Goal: Task Accomplishment & Management: Complete application form

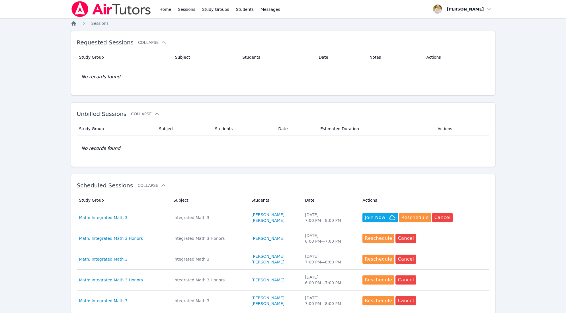
click at [74, 23] on icon "Breadcrumb" at bounding box center [74, 23] width 5 height 5
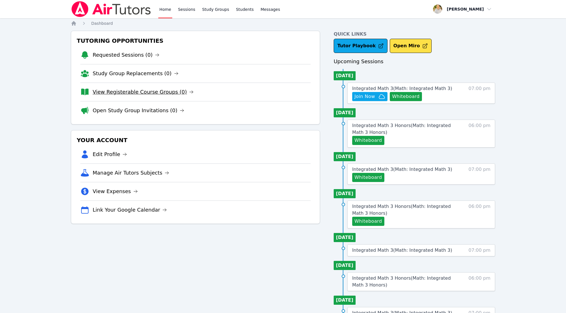
click at [160, 90] on link "View Registerable Course Groups (0)" at bounding box center [143, 92] width 101 height 8
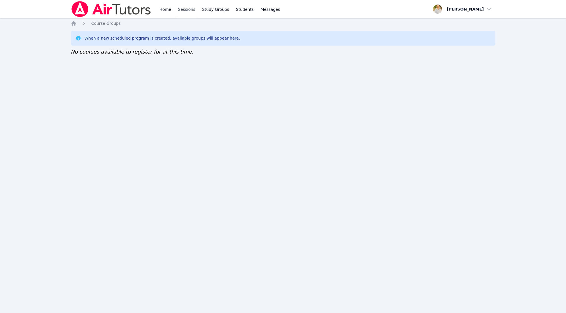
click at [185, 7] on link "Sessions" at bounding box center [187, 9] width 20 height 18
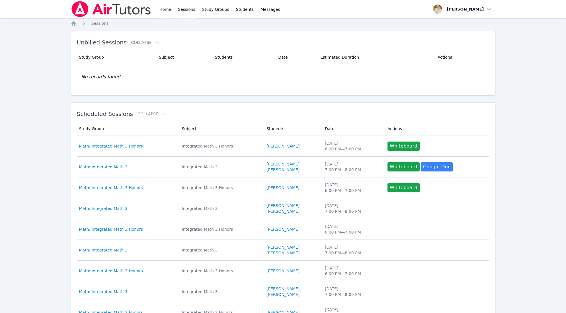
click at [164, 11] on link "Home" at bounding box center [165, 9] width 14 height 18
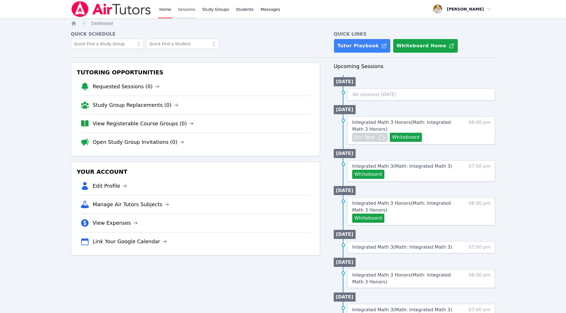
click at [188, 10] on link "Sessions" at bounding box center [187, 9] width 20 height 18
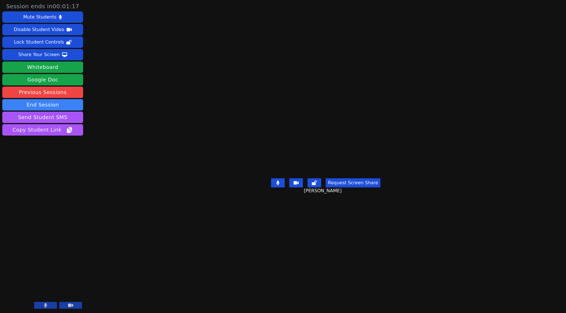
click at [71, 305] on icon at bounding box center [70, 305] width 5 height 3
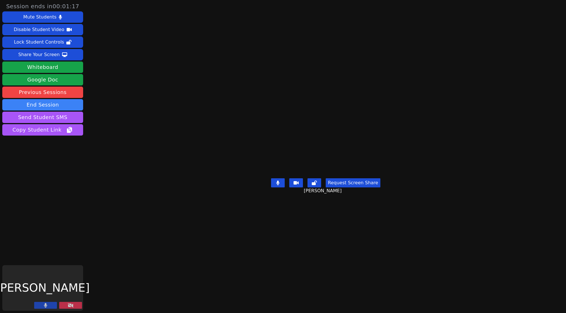
click at [43, 306] on button at bounding box center [45, 305] width 23 height 7
click at [43, 306] on icon at bounding box center [46, 305] width 6 height 5
click at [52, 307] on button at bounding box center [45, 305] width 23 height 7
click at [77, 306] on button at bounding box center [70, 305] width 23 height 7
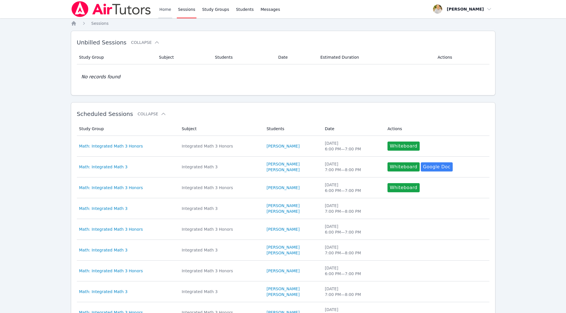
click at [161, 11] on link "Home" at bounding box center [165, 9] width 14 height 18
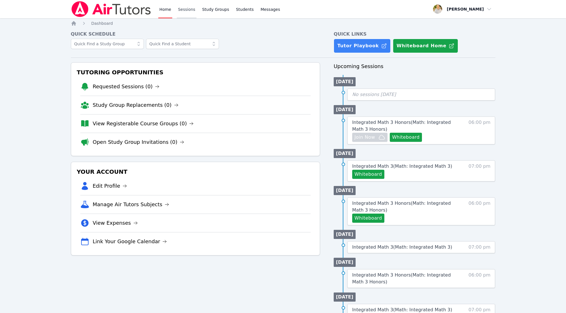
click at [189, 9] on link "Sessions" at bounding box center [187, 9] width 20 height 18
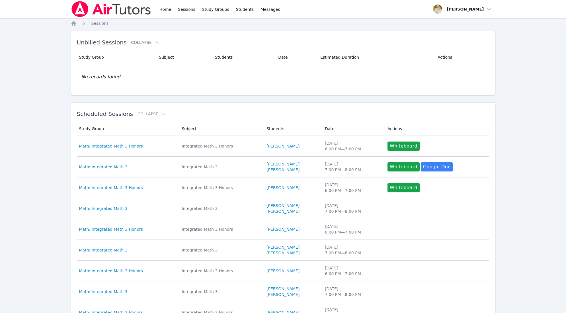
click at [183, 76] on td "No records found" at bounding box center [283, 76] width 413 height 25
click at [188, 12] on link "Sessions" at bounding box center [187, 9] width 20 height 18
click at [100, 25] on span "Sessions" at bounding box center [99, 23] width 17 height 5
click at [100, 23] on span "Sessions" at bounding box center [99, 23] width 17 height 5
click at [188, 9] on link "Sessions" at bounding box center [187, 9] width 20 height 18
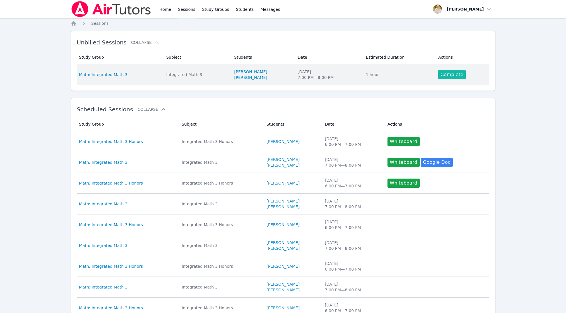
click at [450, 74] on link "Complete" at bounding box center [451, 74] width 27 height 9
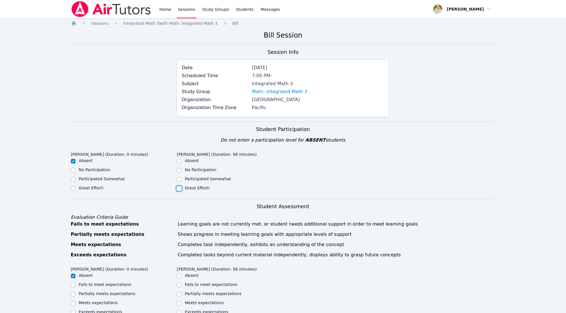
click at [180, 188] on input "Great Effort!" at bounding box center [179, 188] width 5 height 5
checkbox input "true"
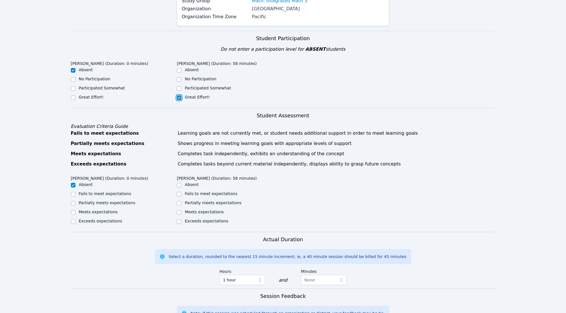
scroll to position [92, 0]
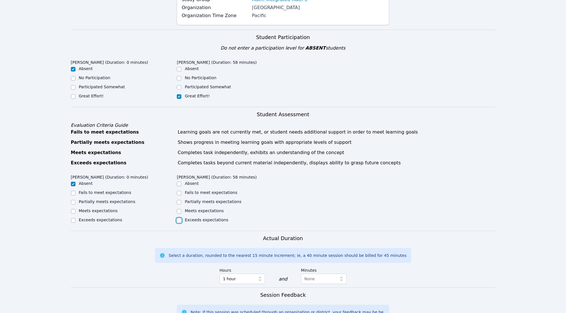
click at [180, 220] on input "Exceeds expectations" at bounding box center [179, 220] width 5 height 5
checkbox input "true"
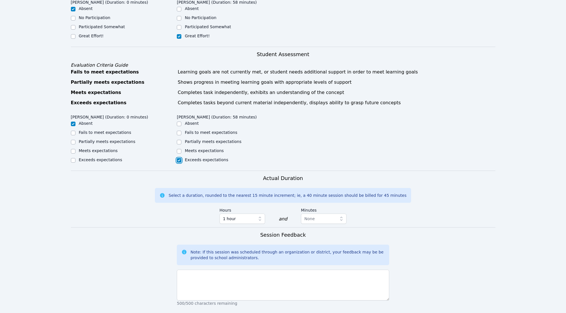
scroll to position [191, 0]
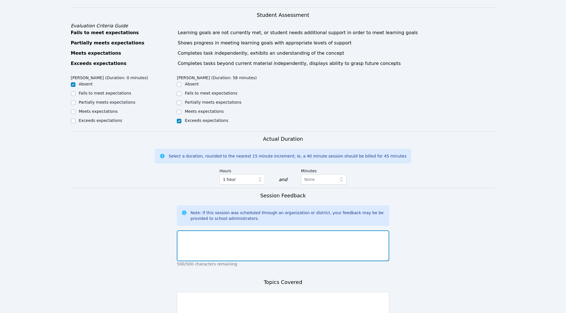
click at [250, 247] on textarea at bounding box center [283, 246] width 213 height 31
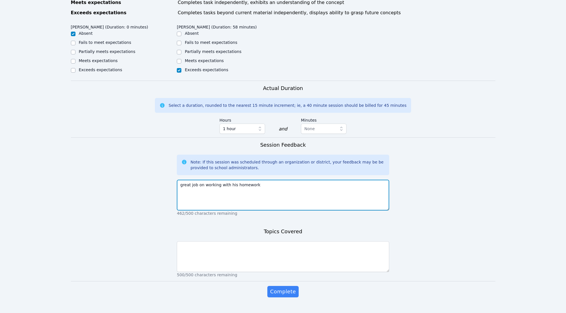
scroll to position [248, 0]
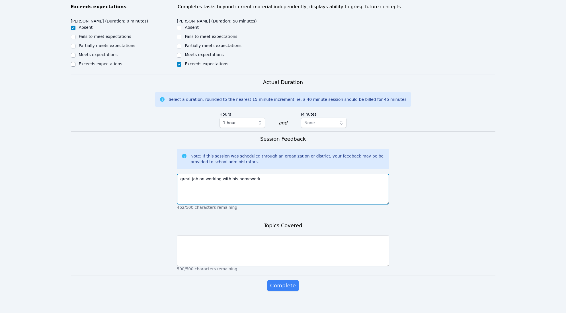
type textarea "great job on working with his homework"
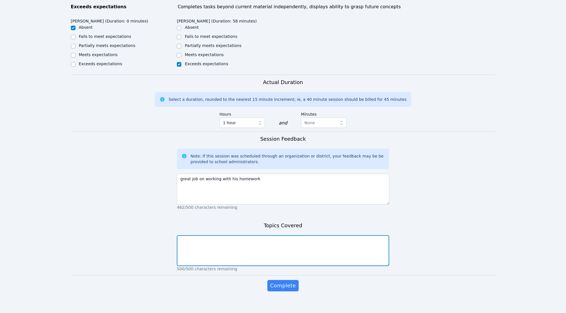
click at [248, 257] on textarea at bounding box center [283, 250] width 213 height 31
type textarea "worked on polynomials, factoring, dividing."
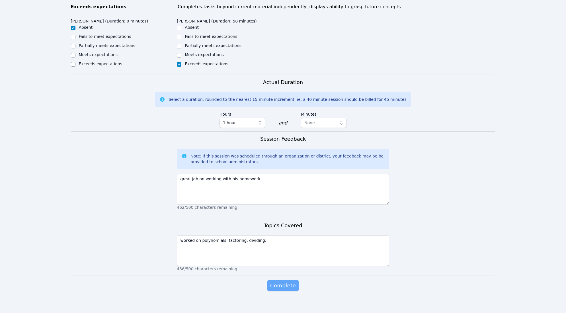
click at [285, 287] on span "Complete" at bounding box center [283, 286] width 26 height 8
